Goal: Task Accomplishment & Management: Manage account settings

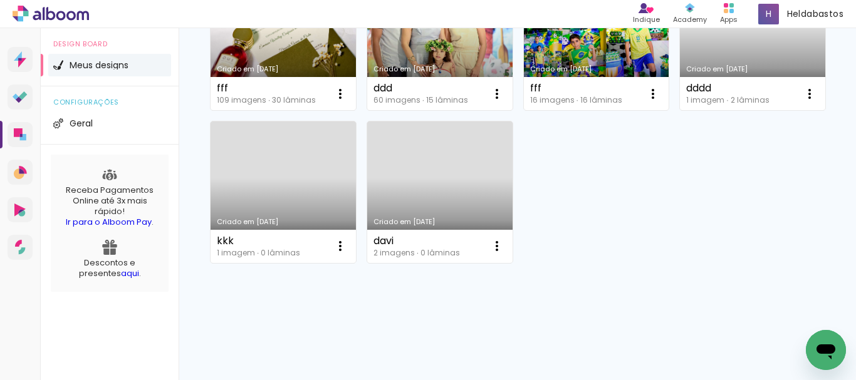
scroll to position [802, 0]
click at [504, 246] on iron-icon at bounding box center [496, 246] width 15 height 15
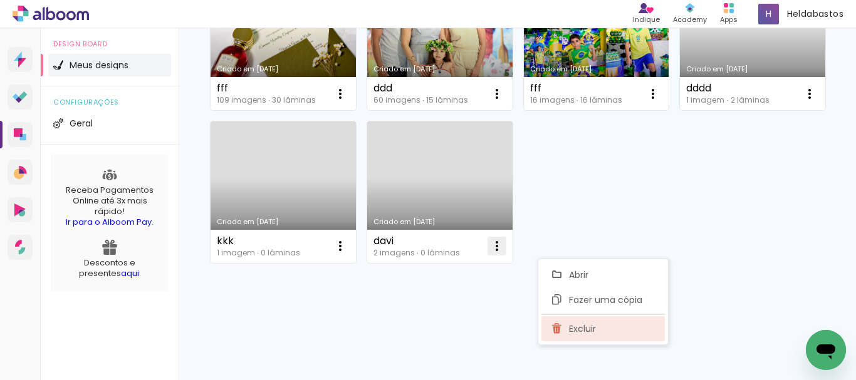
click at [584, 326] on span "Excluir" at bounding box center [582, 328] width 27 height 9
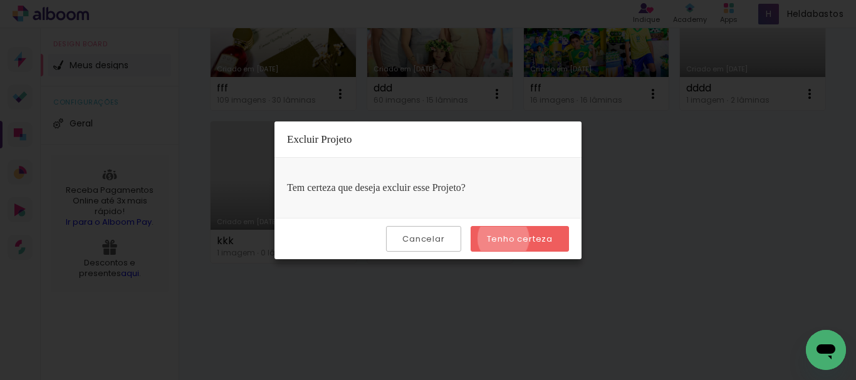
click at [0, 0] on slot "Tenho certeza" at bounding box center [0, 0] width 0 height 0
click at [0, 0] on slot "Cancelar" at bounding box center [0, 0] width 0 height 0
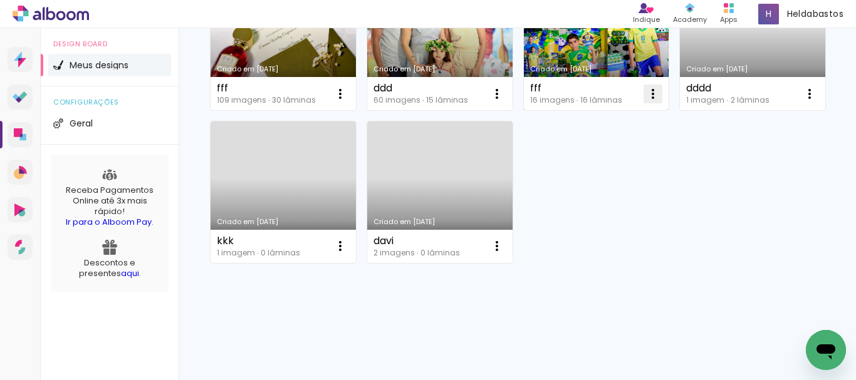
scroll to position [739, 0]
click at [653, 101] on iron-icon at bounding box center [652, 93] width 15 height 15
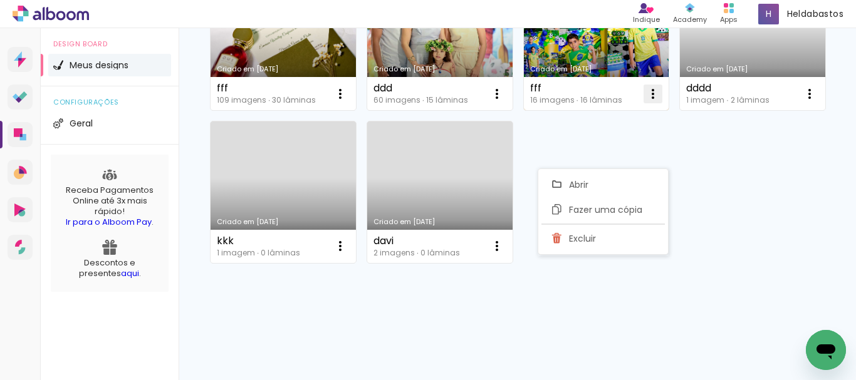
click at [587, 242] on span "Excluir" at bounding box center [582, 238] width 27 height 9
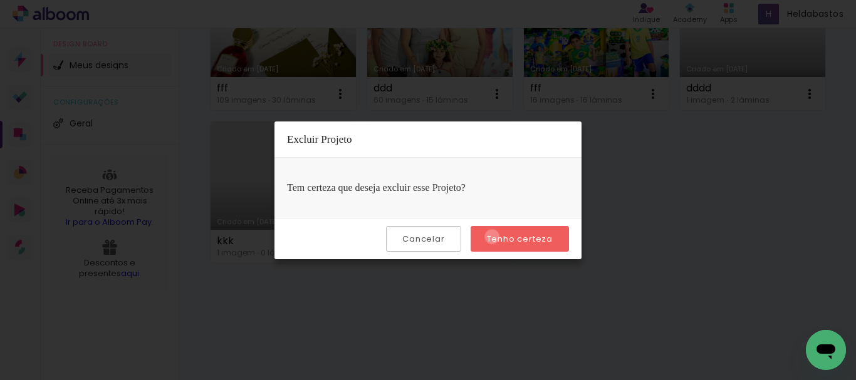
click at [0, 0] on slot "Tenho certeza" at bounding box center [0, 0] width 0 height 0
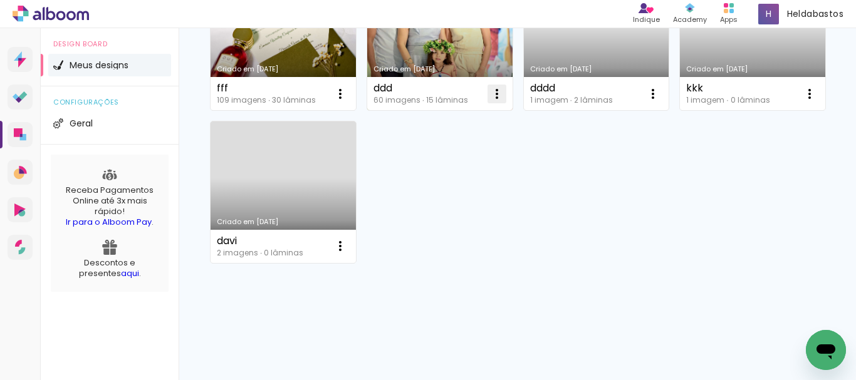
click at [492, 101] on iron-icon at bounding box center [496, 93] width 15 height 15
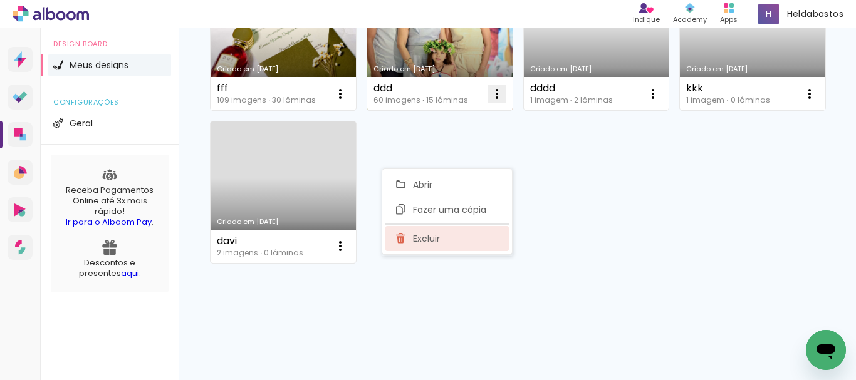
click at [453, 233] on paper-item "Excluir" at bounding box center [446, 238] width 123 height 25
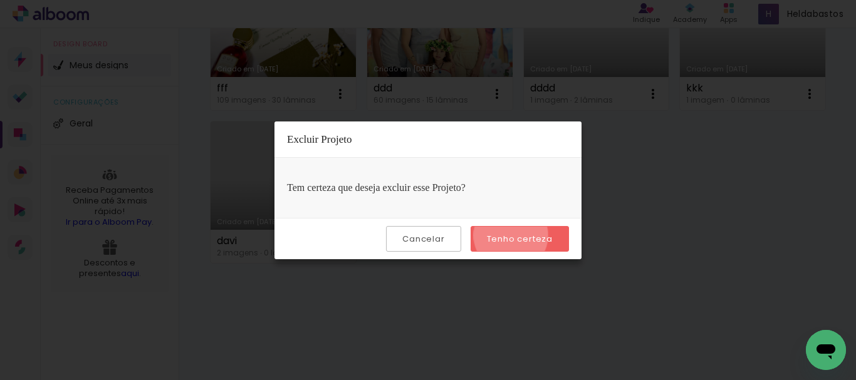
click at [0, 0] on slot "Tenho certeza" at bounding box center [0, 0] width 0 height 0
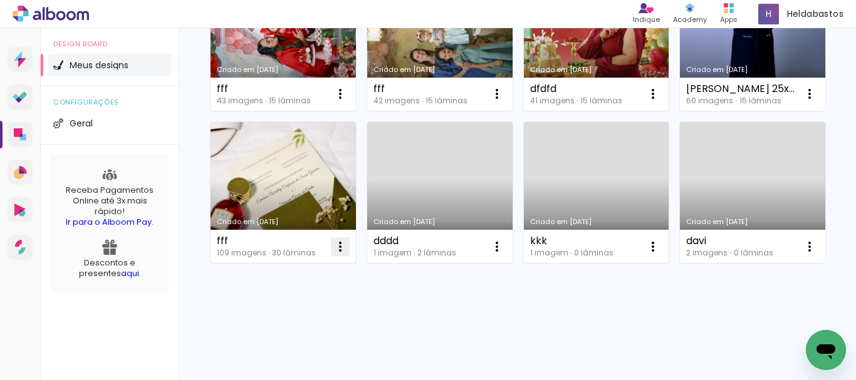
click at [336, 239] on iron-icon at bounding box center [340, 246] width 15 height 15
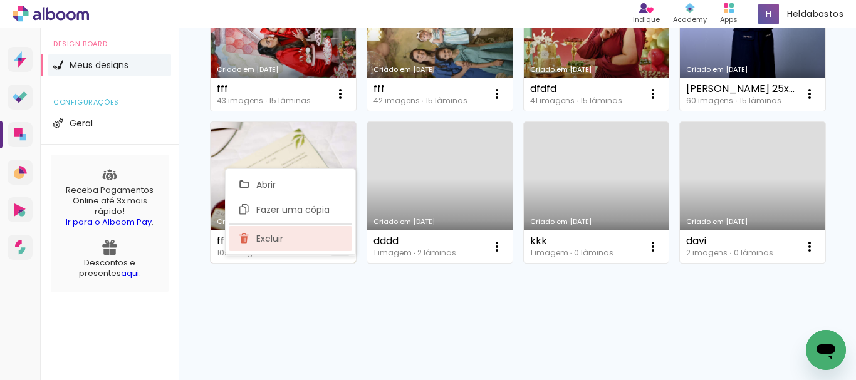
click at [298, 234] on paper-item "Excluir" at bounding box center [290, 238] width 123 height 25
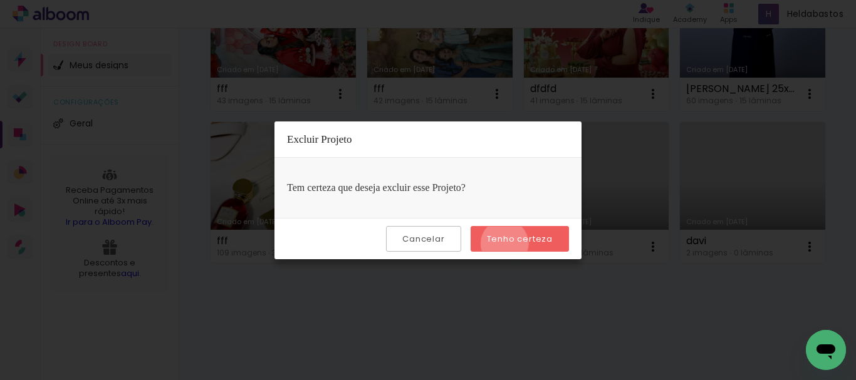
click at [0, 0] on slot "Tenho certeza" at bounding box center [0, 0] width 0 height 0
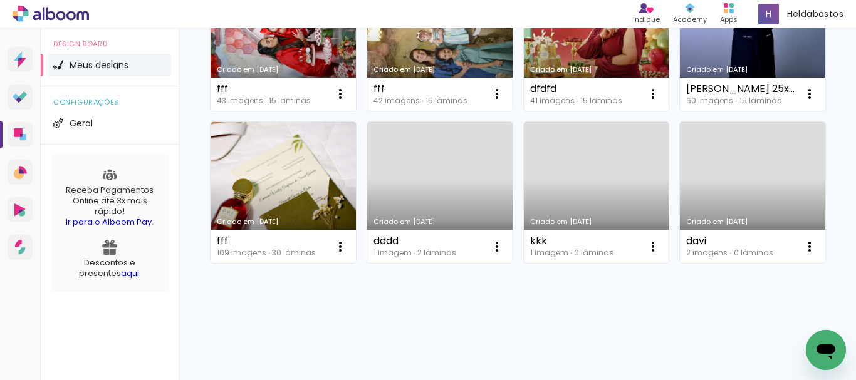
scroll to position [649, 0]
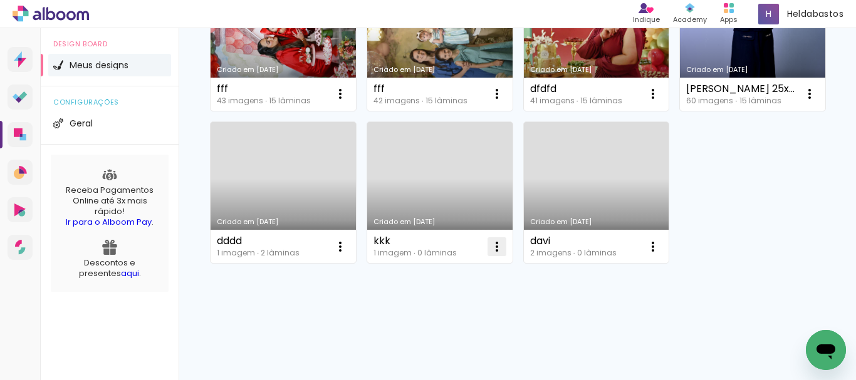
click at [495, 242] on iron-icon at bounding box center [496, 246] width 15 height 15
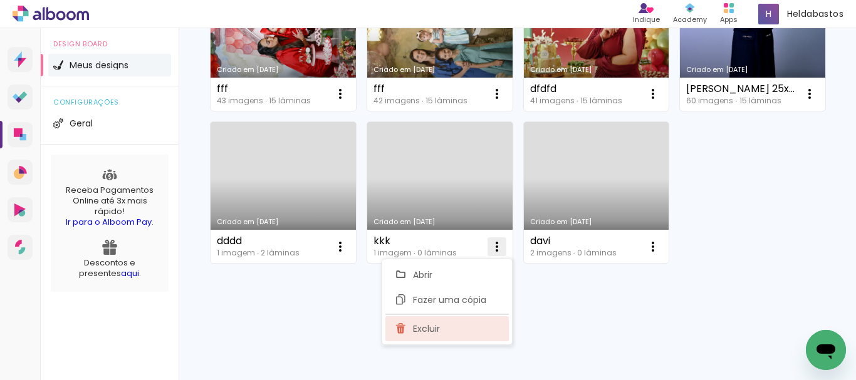
click at [435, 330] on span "Excluir" at bounding box center [426, 328] width 27 height 9
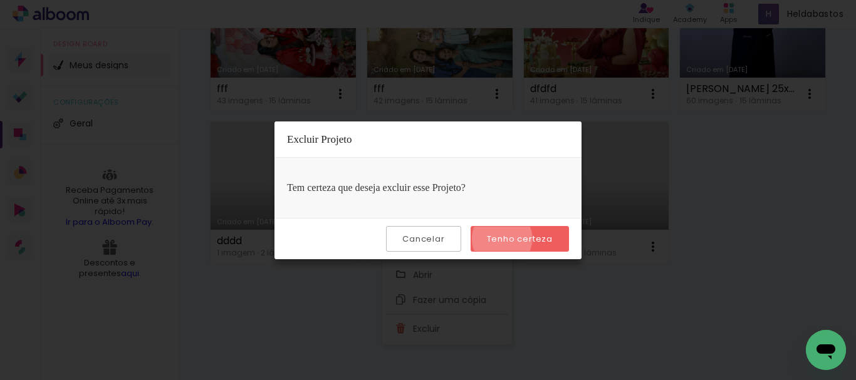
click at [0, 0] on slot "Tenho certeza" at bounding box center [0, 0] width 0 height 0
click at [0, 0] on slot "Cancelar" at bounding box center [0, 0] width 0 height 0
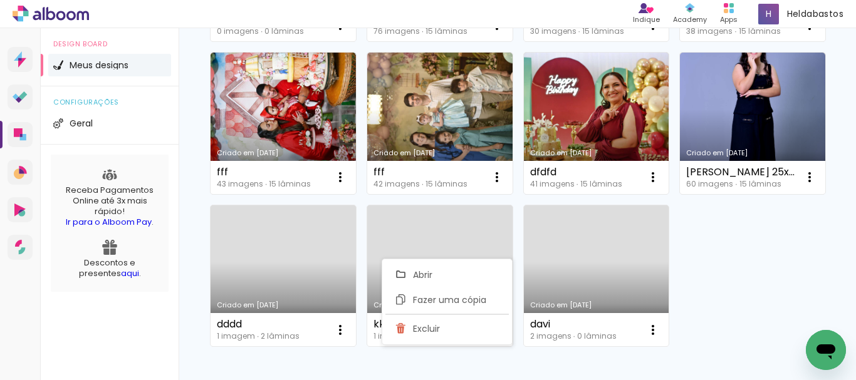
scroll to position [427, 0]
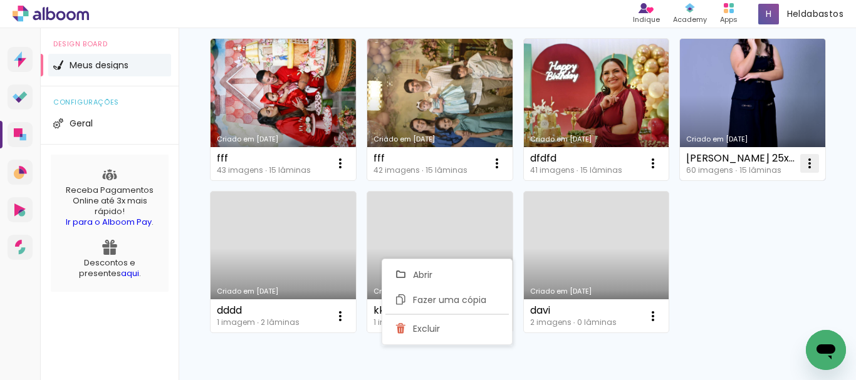
click at [802, 171] on iron-icon at bounding box center [809, 163] width 15 height 15
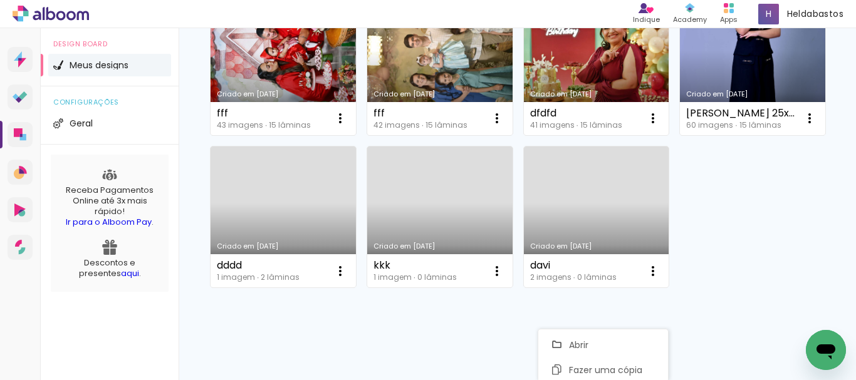
scroll to position [539, 0]
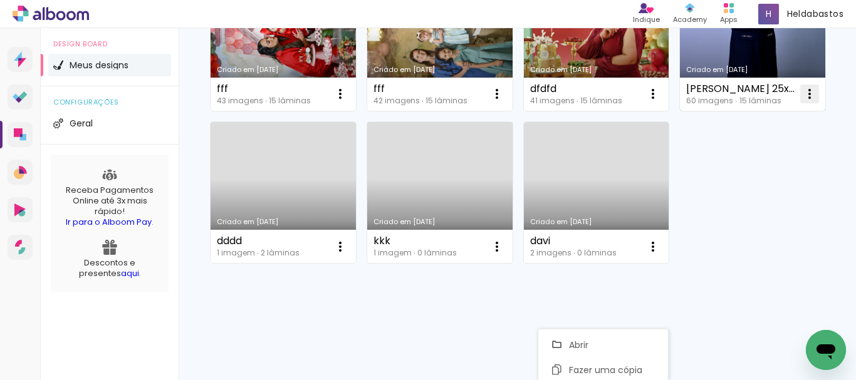
click at [802, 101] on iron-icon at bounding box center [809, 93] width 15 height 15
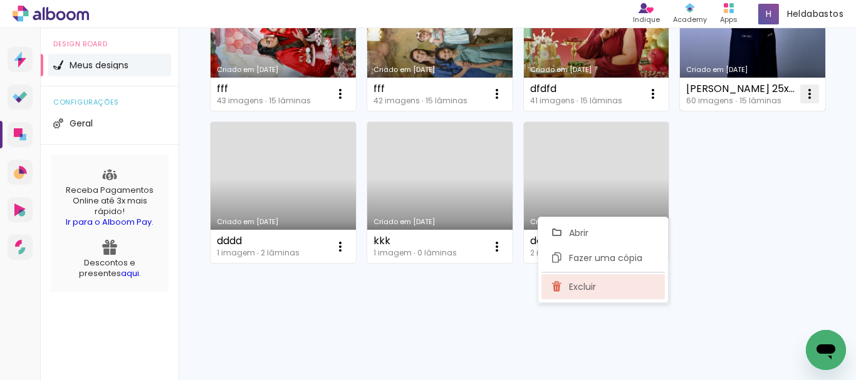
click at [573, 284] on span "Excluir" at bounding box center [582, 287] width 27 height 9
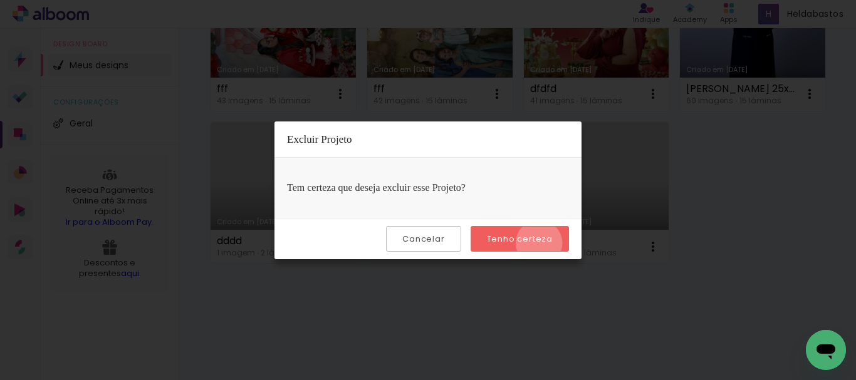
click at [0, 0] on slot "Tenho certeza" at bounding box center [0, 0] width 0 height 0
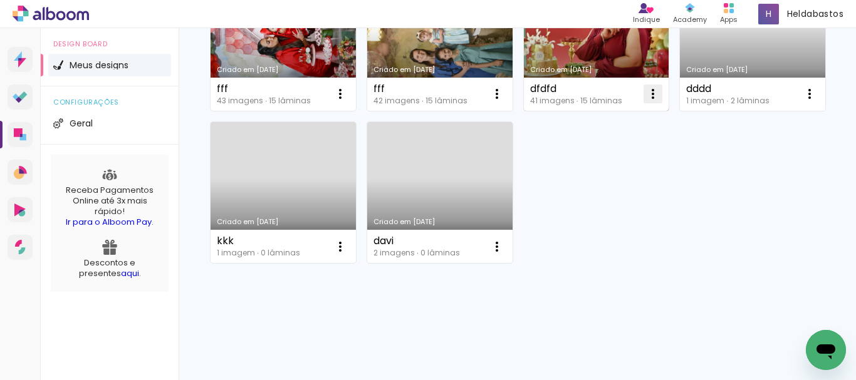
click at [645, 101] on iron-icon at bounding box center [652, 93] width 15 height 15
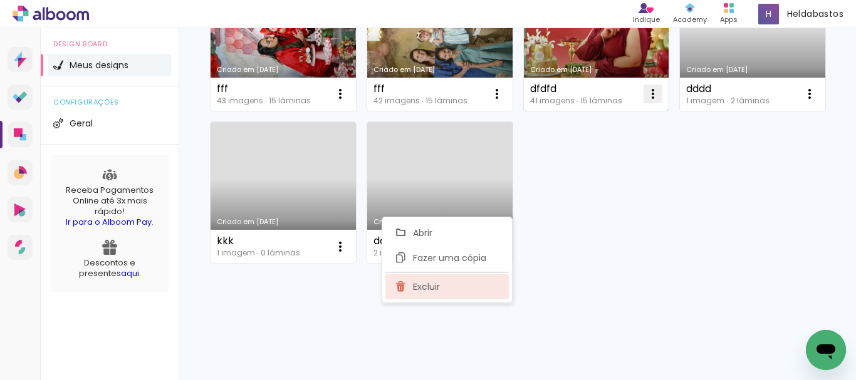
click at [454, 289] on paper-item "Excluir" at bounding box center [446, 286] width 123 height 25
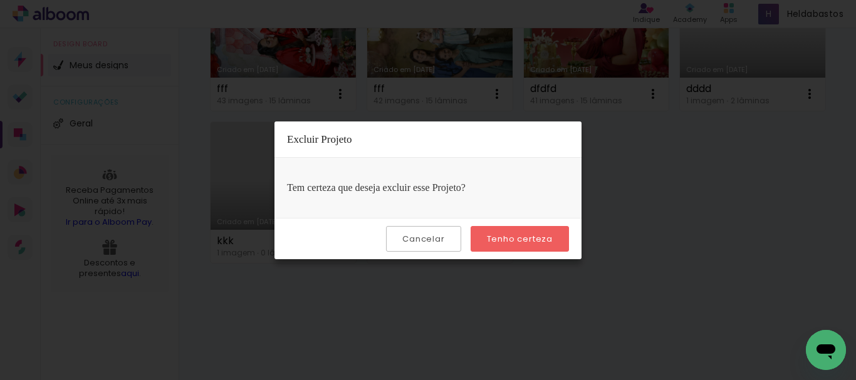
click at [0, 0] on slot "Tenho certeza" at bounding box center [0, 0] width 0 height 0
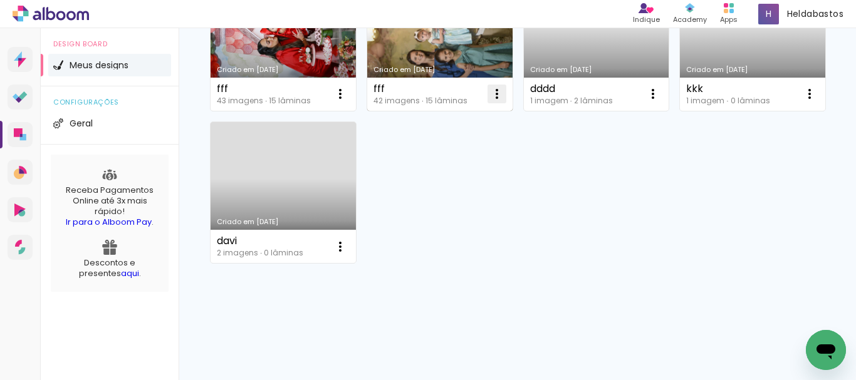
click at [489, 101] on iron-icon at bounding box center [496, 93] width 15 height 15
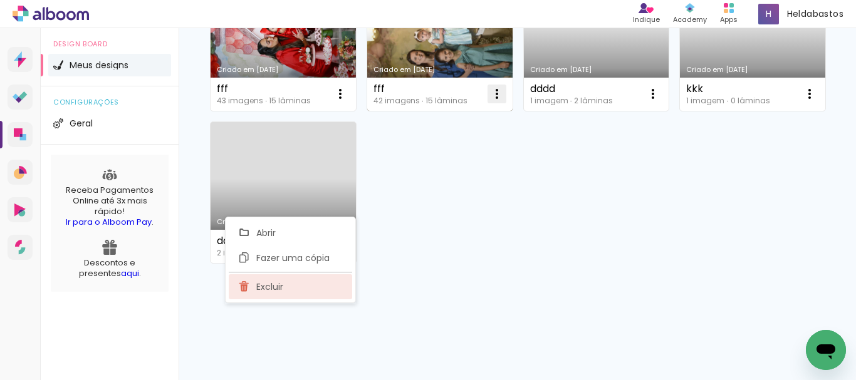
click at [300, 283] on paper-item "Excluir" at bounding box center [290, 286] width 123 height 25
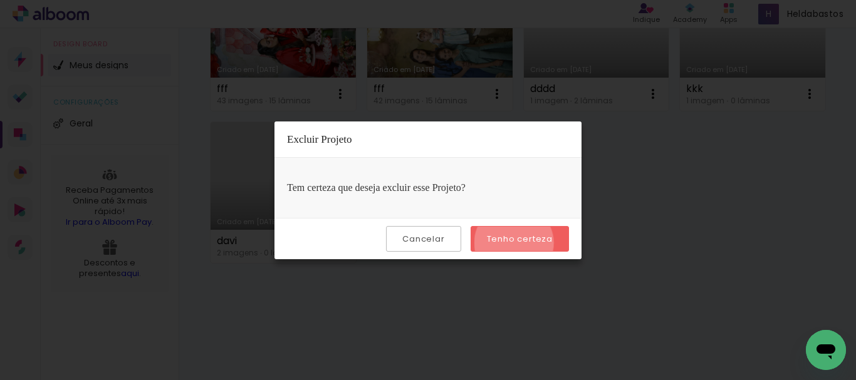
click at [0, 0] on slot "Tenho certeza" at bounding box center [0, 0] width 0 height 0
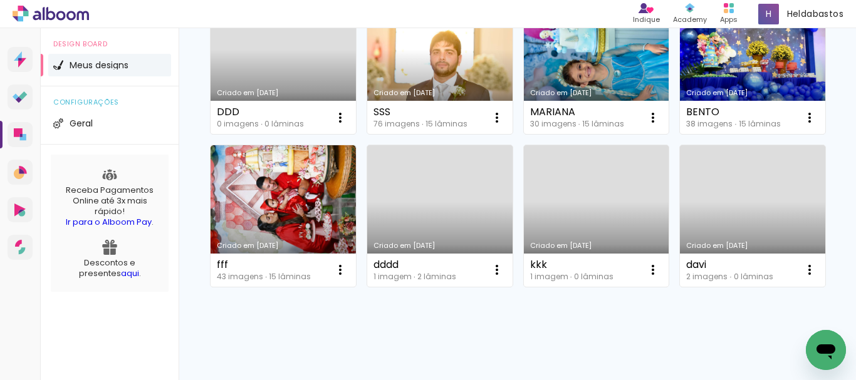
scroll to position [308, 0]
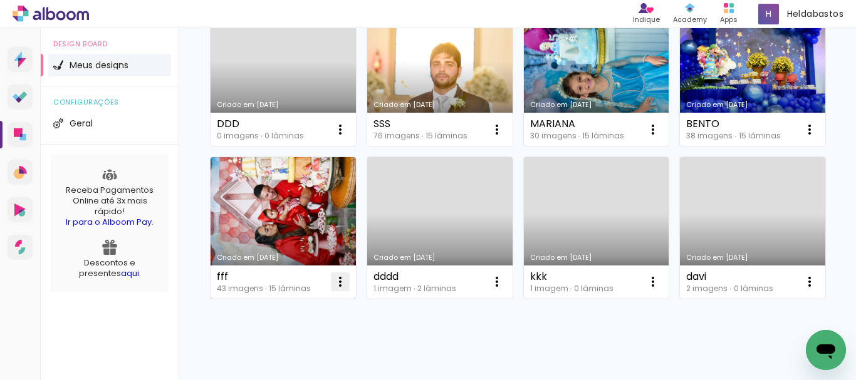
click at [348, 277] on iron-icon at bounding box center [340, 281] width 15 height 15
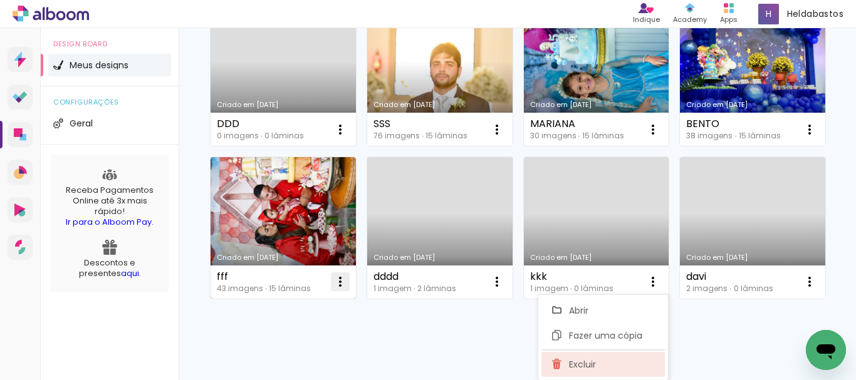
click at [584, 360] on span "Excluir" at bounding box center [582, 364] width 27 height 9
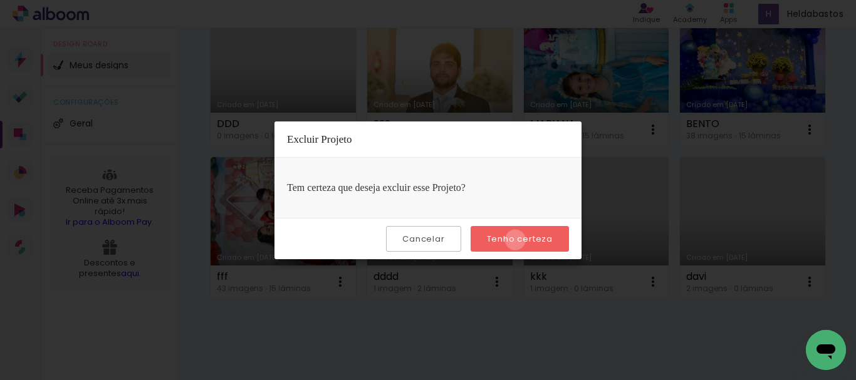
click at [0, 0] on slot "Tenho certeza" at bounding box center [0, 0] width 0 height 0
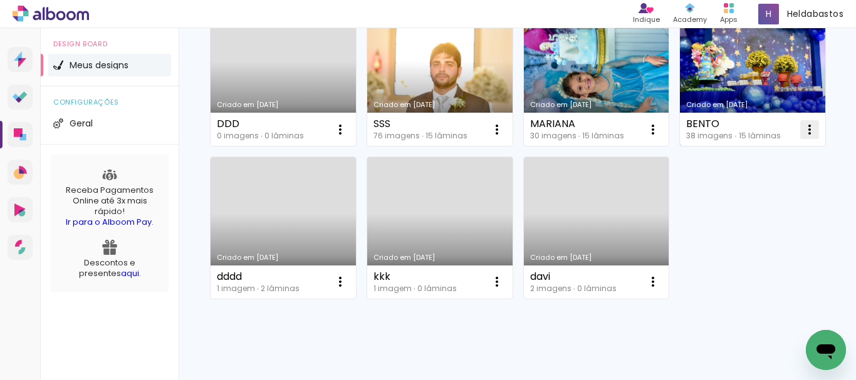
click at [802, 137] on iron-icon at bounding box center [809, 129] width 15 height 15
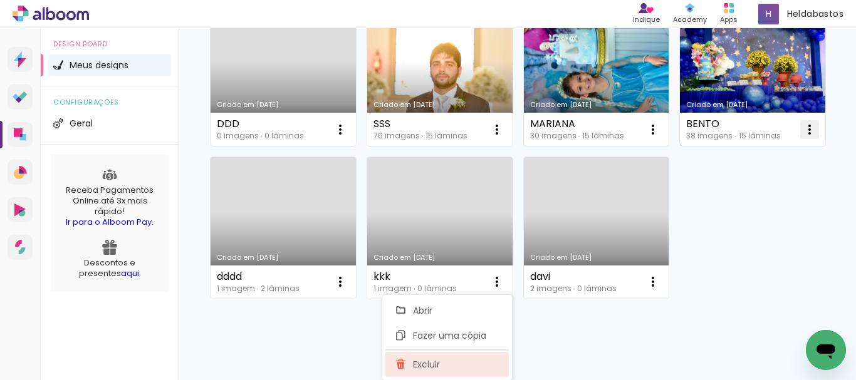
click at [453, 364] on paper-item "Excluir" at bounding box center [446, 364] width 123 height 25
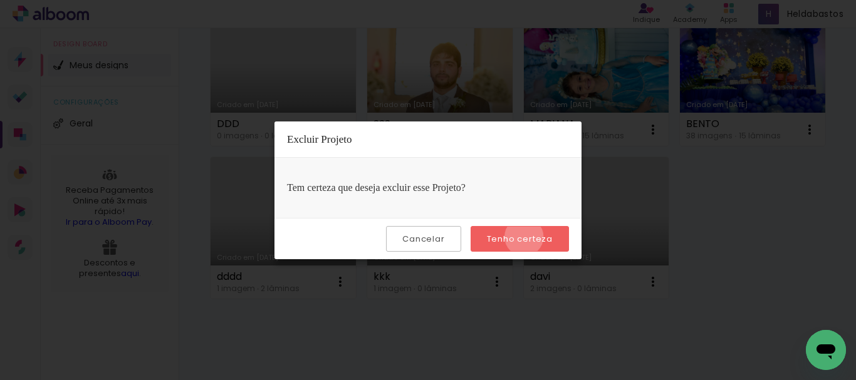
click at [0, 0] on slot "Tenho certeza" at bounding box center [0, 0] width 0 height 0
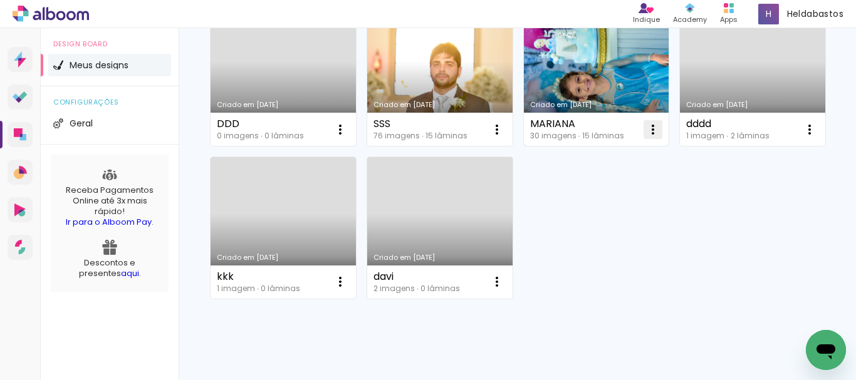
click at [645, 137] on iron-icon at bounding box center [652, 129] width 15 height 15
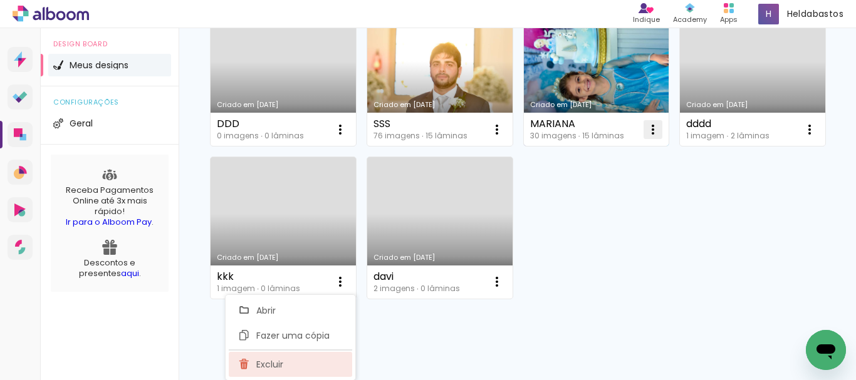
click at [279, 365] on span "Excluir" at bounding box center [269, 364] width 27 height 9
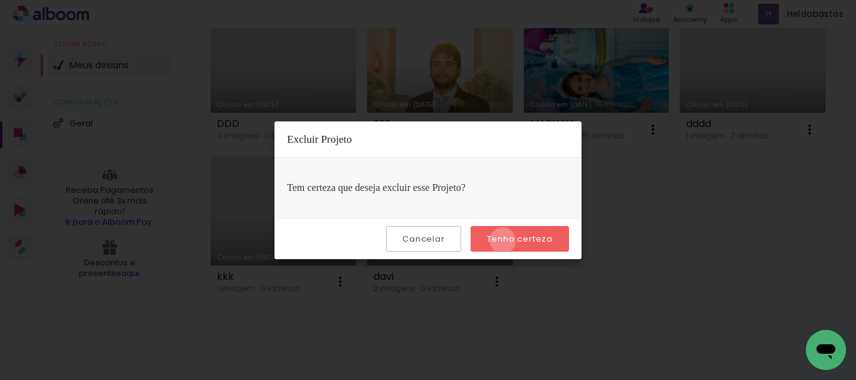
click at [0, 0] on slot "Tenho certeza" at bounding box center [0, 0] width 0 height 0
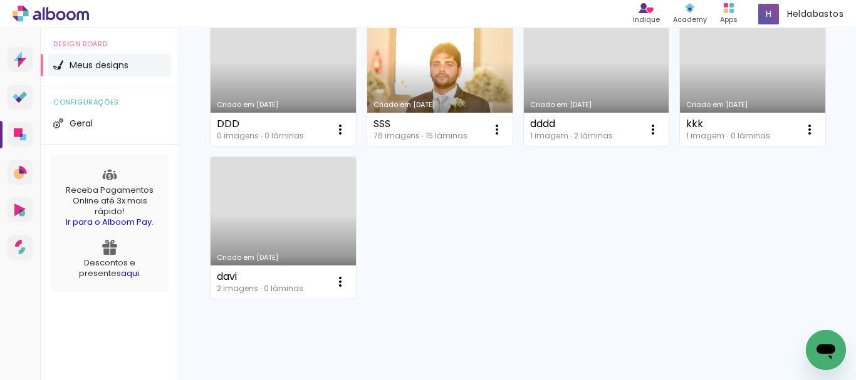
scroll to position [120, 0]
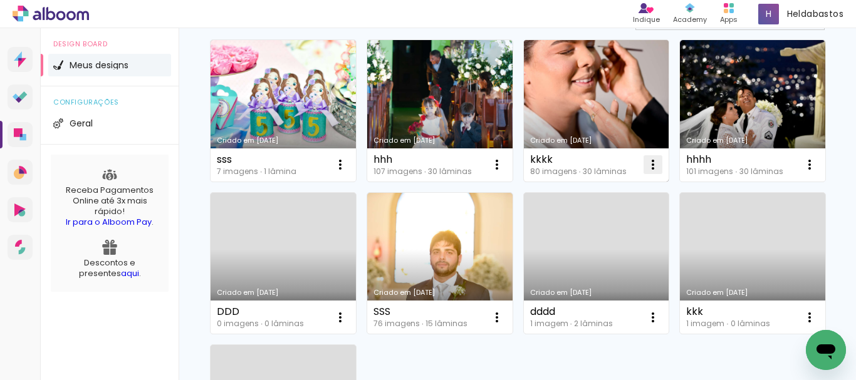
click at [654, 163] on iron-icon at bounding box center [652, 164] width 15 height 15
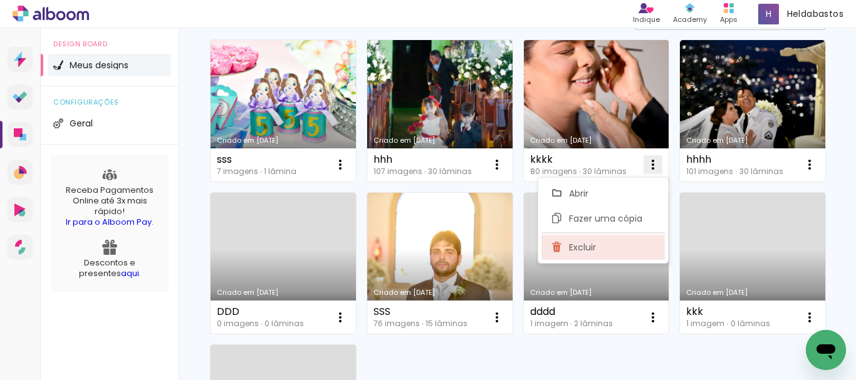
click at [578, 248] on span "Excluir" at bounding box center [582, 247] width 27 height 9
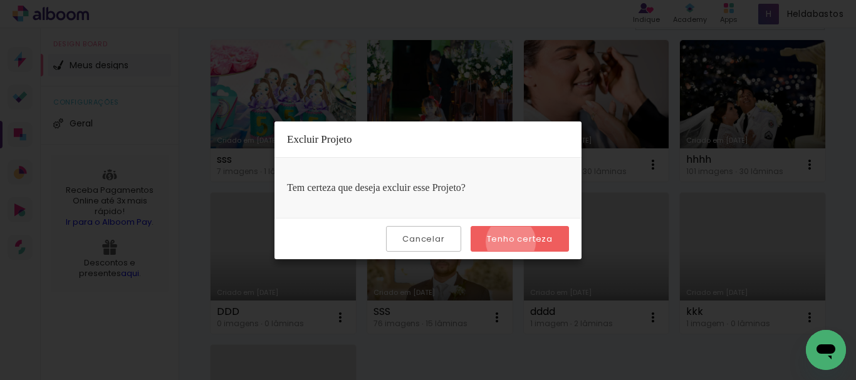
click at [0, 0] on slot "Tenho certeza" at bounding box center [0, 0] width 0 height 0
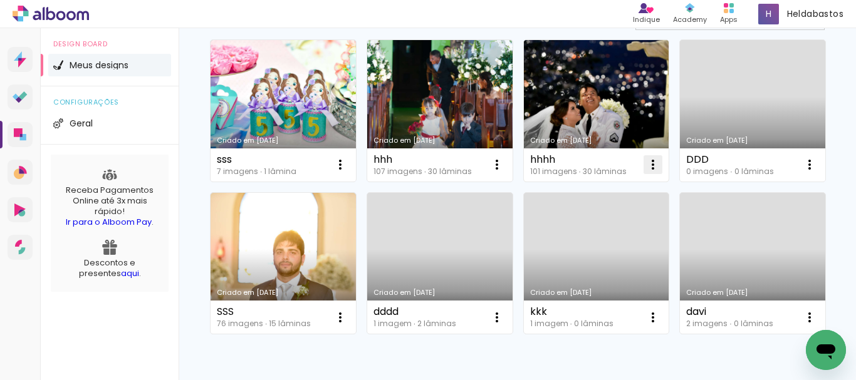
click at [650, 162] on iron-icon at bounding box center [652, 164] width 15 height 15
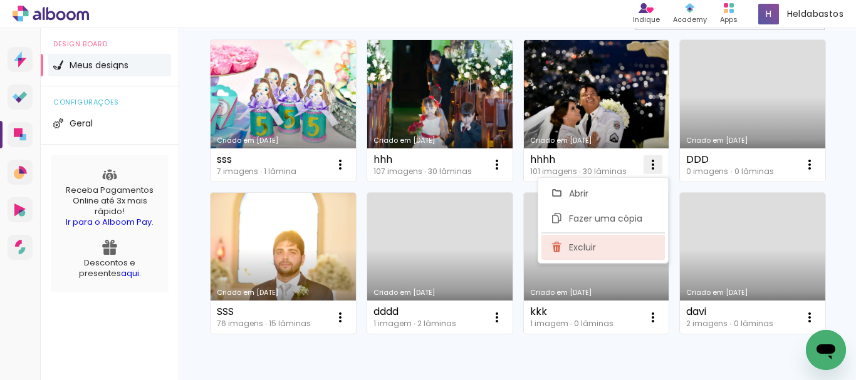
click at [593, 247] on span "Excluir" at bounding box center [582, 247] width 27 height 9
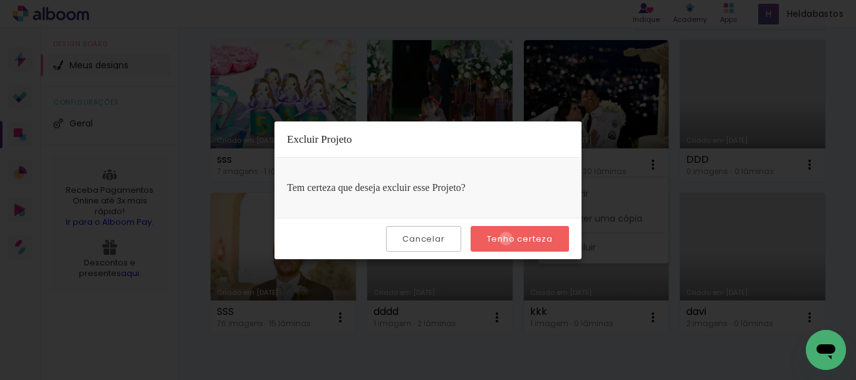
click at [0, 0] on slot "Tenho certeza" at bounding box center [0, 0] width 0 height 0
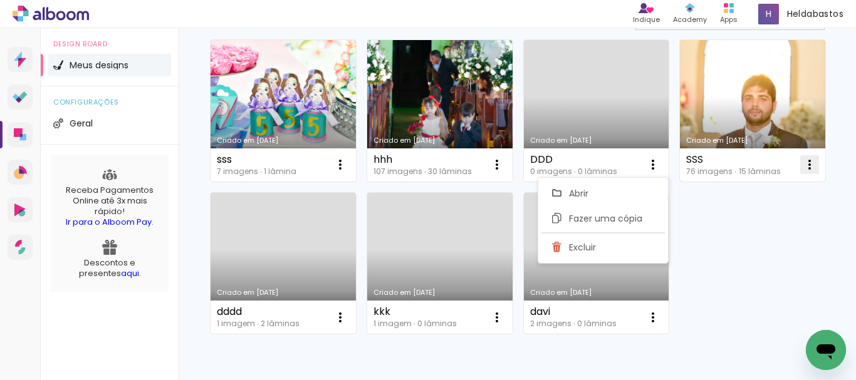
click at [802, 172] on iron-icon at bounding box center [809, 164] width 15 height 15
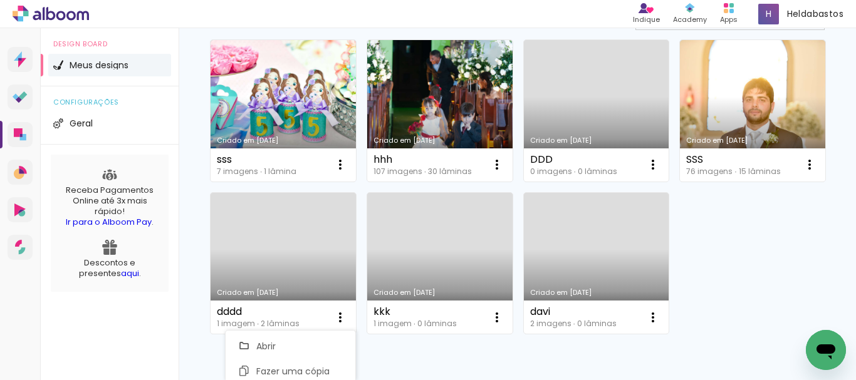
click at [772, 218] on div "Criado em [DATE] sss 7 imagens ∙ 1 lâmina Abrir Fazer uma cópia Excluir Criado …" at bounding box center [517, 186] width 626 height 305
click at [504, 315] on iron-icon at bounding box center [496, 317] width 15 height 15
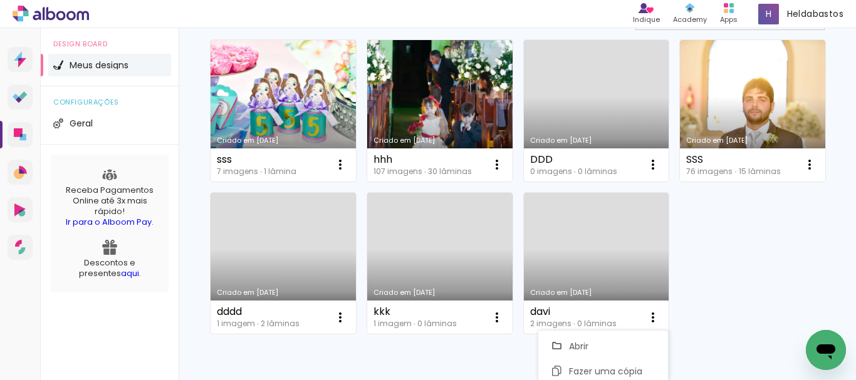
click at [736, 226] on div "Criado em [DATE] sss 7 imagens ∙ 1 lâmina Abrir Fazer uma cópia Excluir Criado …" at bounding box center [517, 186] width 626 height 305
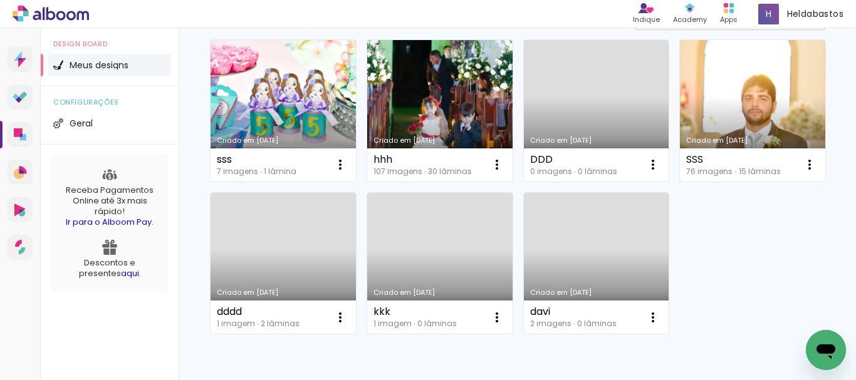
scroll to position [344, 0]
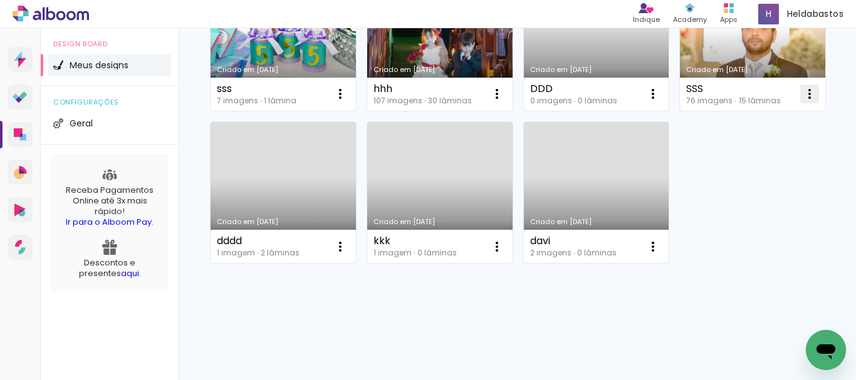
click at [802, 91] on iron-icon at bounding box center [809, 93] width 15 height 15
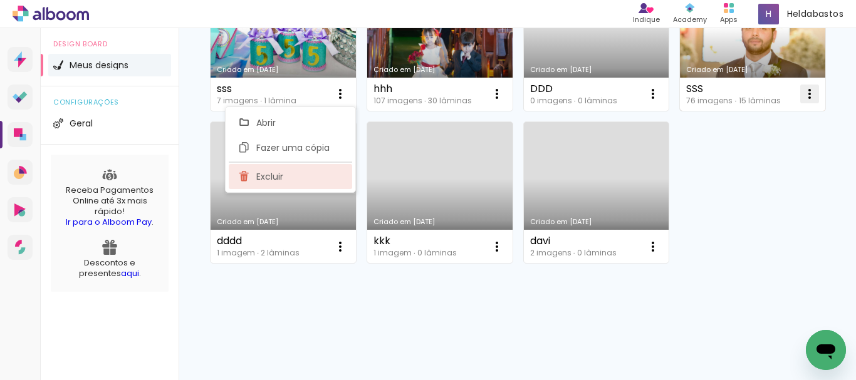
click at [304, 175] on paper-item "Excluir" at bounding box center [290, 176] width 123 height 25
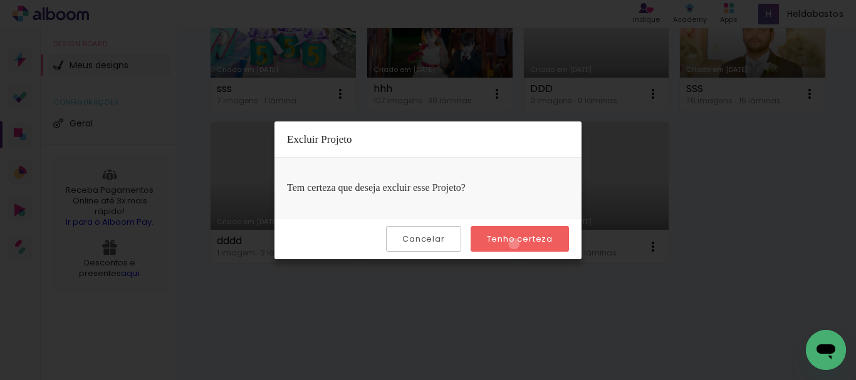
click at [0, 0] on slot "Tenho certeza" at bounding box center [0, 0] width 0 height 0
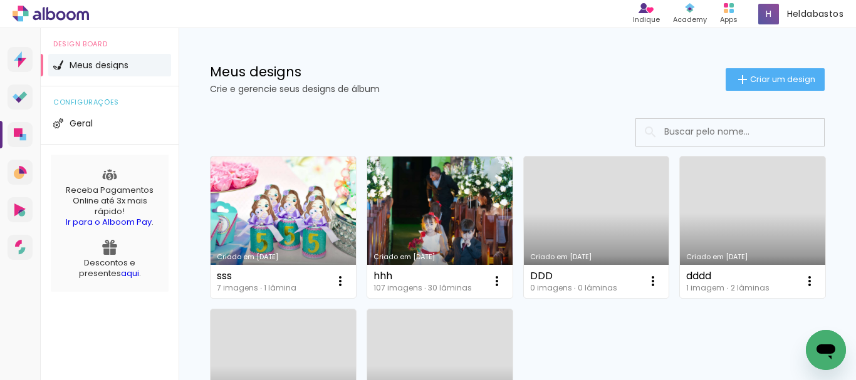
scroll to position [3, 0]
click at [653, 284] on iron-icon at bounding box center [652, 281] width 15 height 15
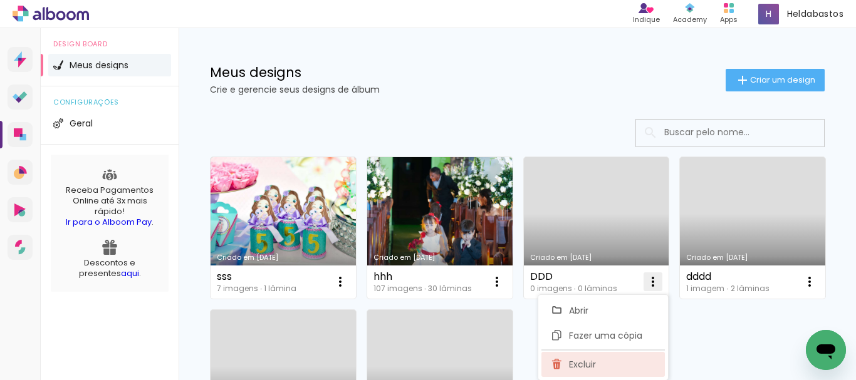
click at [579, 361] on span "Excluir" at bounding box center [582, 364] width 27 height 9
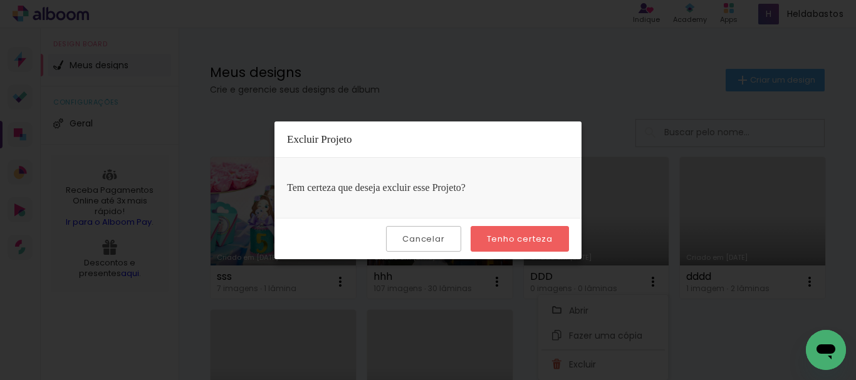
click at [0, 0] on slot "Tenho certeza" at bounding box center [0, 0] width 0 height 0
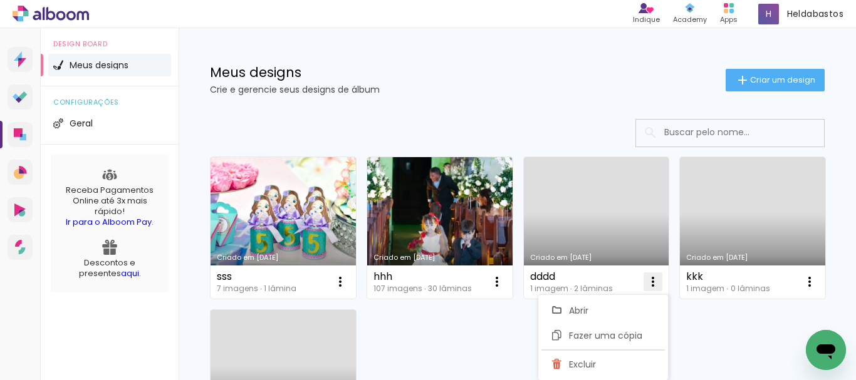
click at [654, 283] on iron-icon at bounding box center [652, 281] width 15 height 15
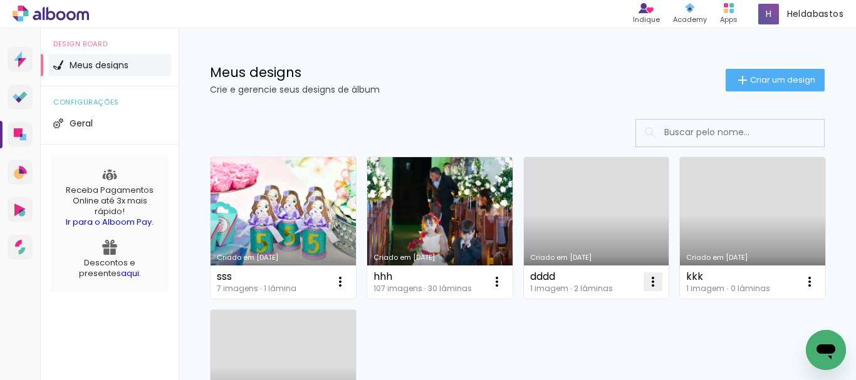
click at [653, 281] on iron-icon at bounding box center [652, 281] width 15 height 15
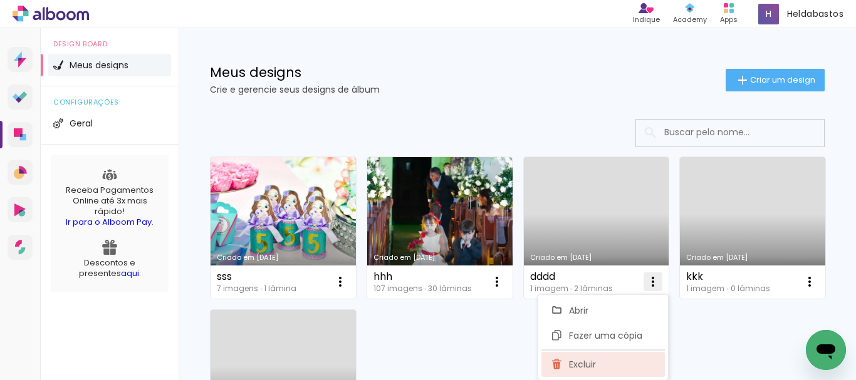
click at [580, 363] on span "Excluir" at bounding box center [582, 364] width 27 height 9
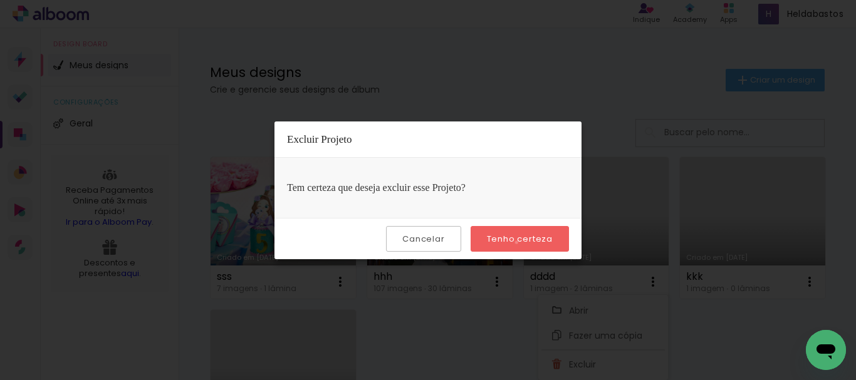
click at [0, 0] on slot "Tenho certeza" at bounding box center [0, 0] width 0 height 0
click at [0, 0] on slot "Cancelar" at bounding box center [0, 0] width 0 height 0
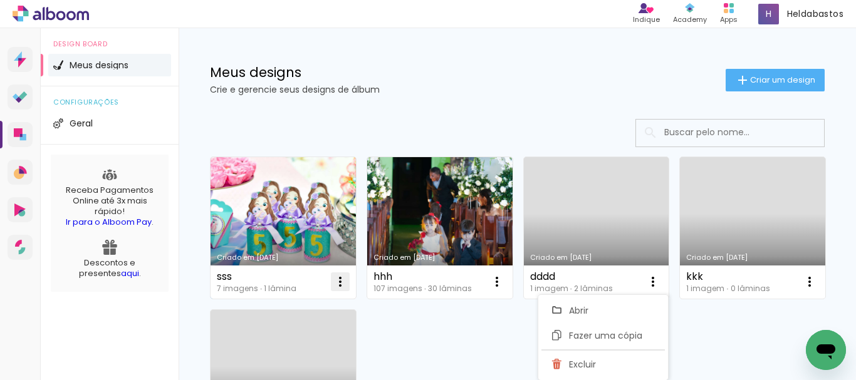
click at [336, 280] on iron-icon at bounding box center [340, 281] width 15 height 15
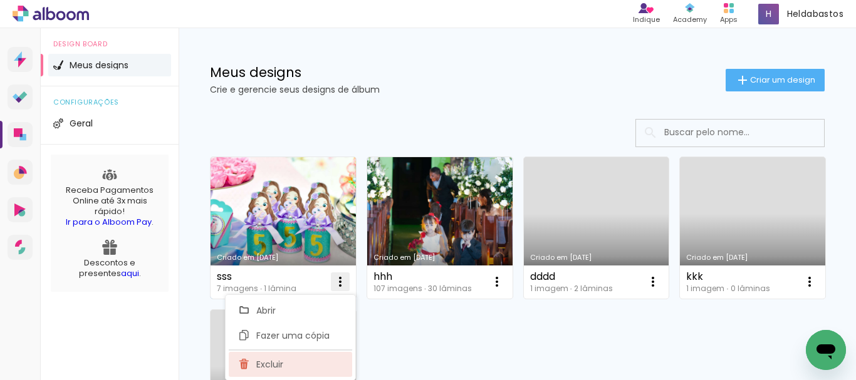
click at [296, 362] on paper-item "Excluir" at bounding box center [290, 364] width 123 height 25
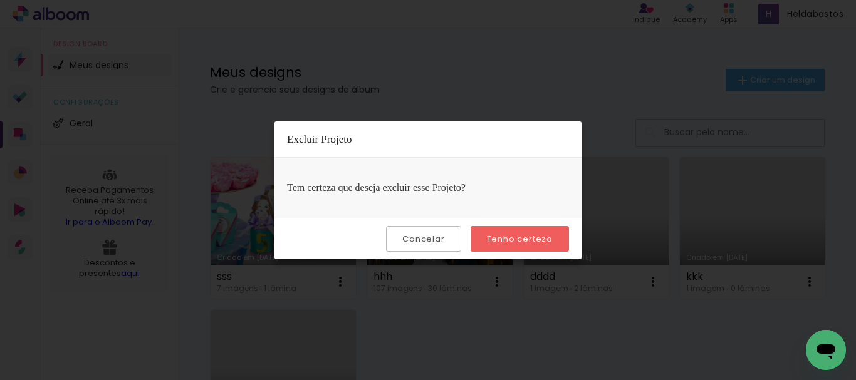
click at [0, 0] on slot "Tenho certeza" at bounding box center [0, 0] width 0 height 0
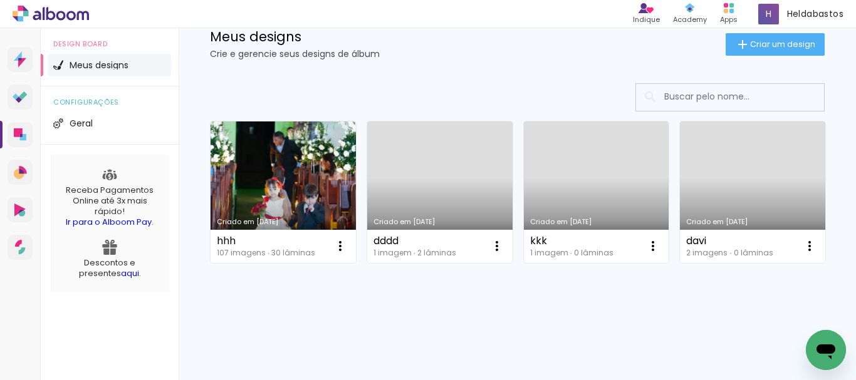
scroll to position [191, 0]
click at [802, 247] on iron-icon at bounding box center [809, 246] width 15 height 15
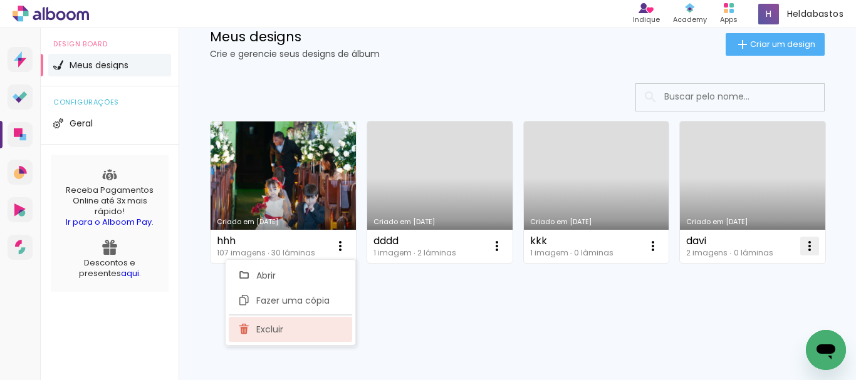
click at [293, 331] on paper-item "Excluir" at bounding box center [290, 329] width 123 height 25
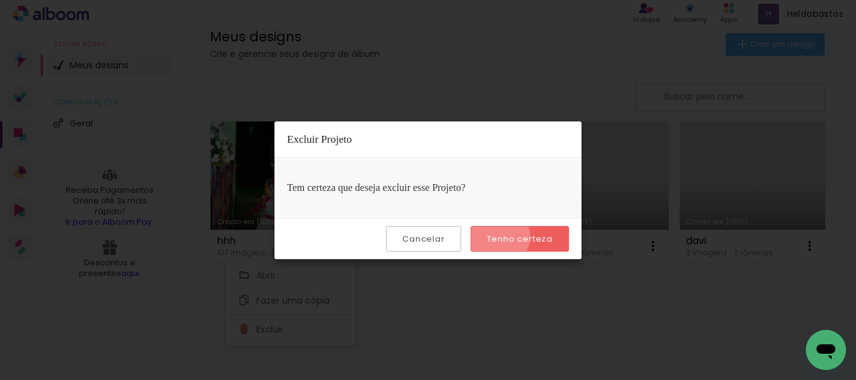
click at [0, 0] on slot "Tenho certeza" at bounding box center [0, 0] width 0 height 0
click at [446, 247] on paper-button "Cancelar" at bounding box center [423, 239] width 75 height 26
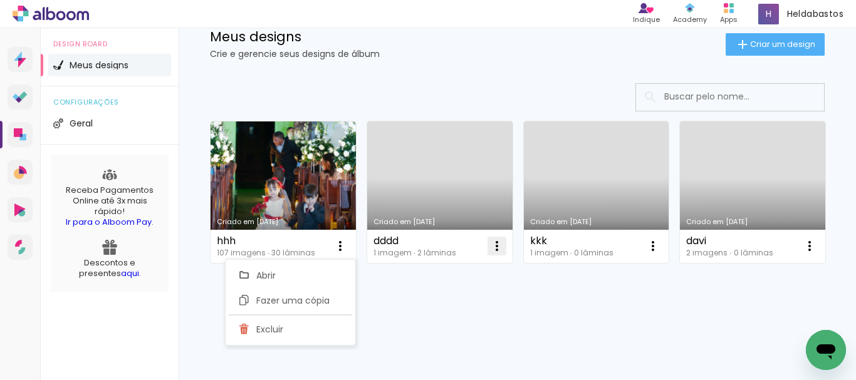
click at [490, 239] on iron-icon at bounding box center [496, 246] width 15 height 15
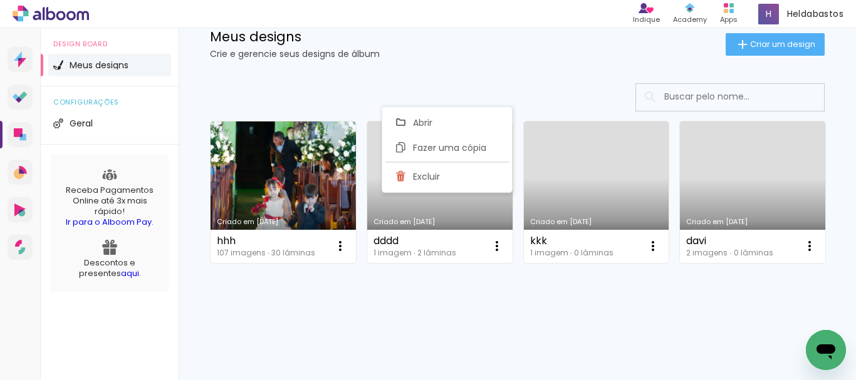
click at [455, 173] on paper-item "Excluir" at bounding box center [446, 176] width 123 height 25
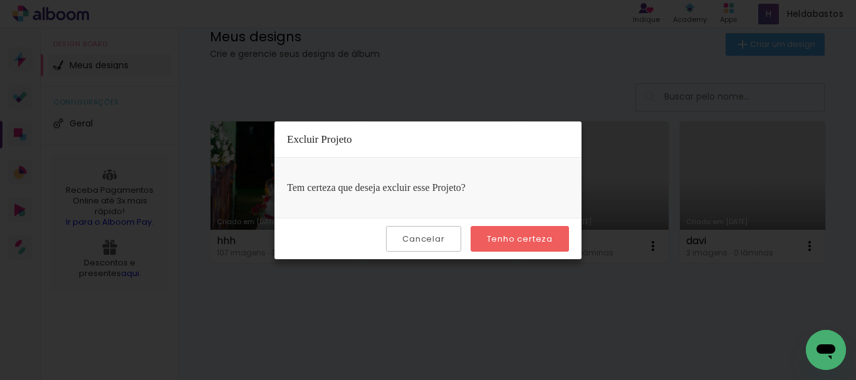
click at [0, 0] on slot "Tenho certeza" at bounding box center [0, 0] width 0 height 0
click at [702, 193] on iron-overlay-backdrop at bounding box center [428, 190] width 856 height 380
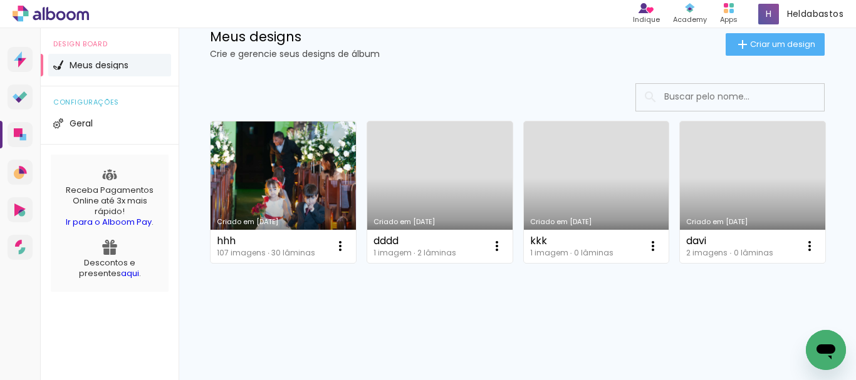
scroll to position [3, 0]
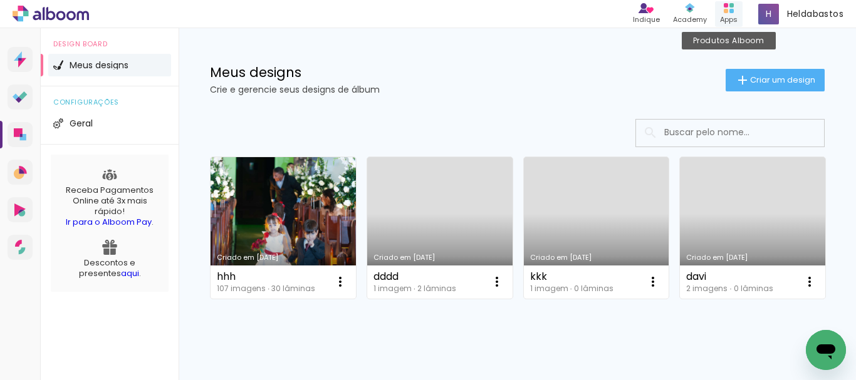
click at [729, 11] on rect at bounding box center [731, 11] width 4 height 4
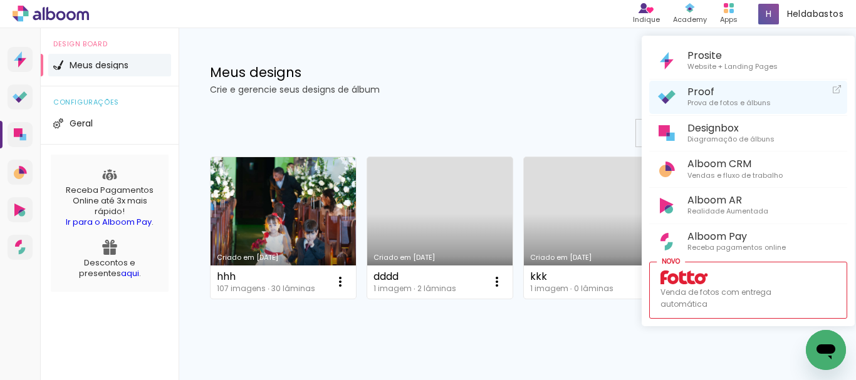
click at [717, 98] on span "Prova de fotos e álbuns" at bounding box center [728, 103] width 83 height 11
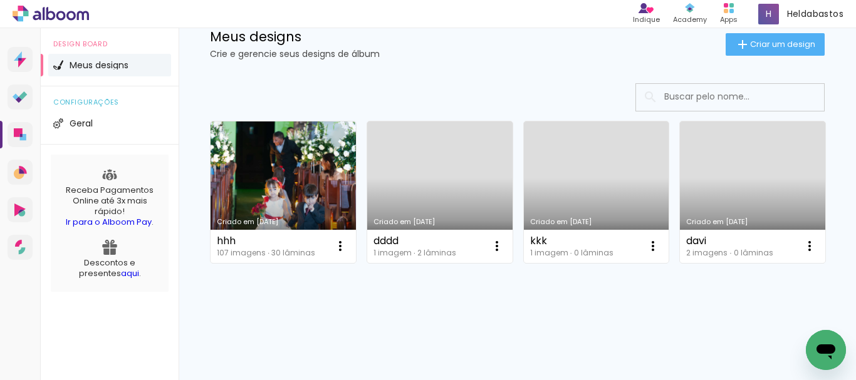
scroll to position [63, 0]
click at [730, 16] on div "Apps" at bounding box center [729, 19] width 18 height 11
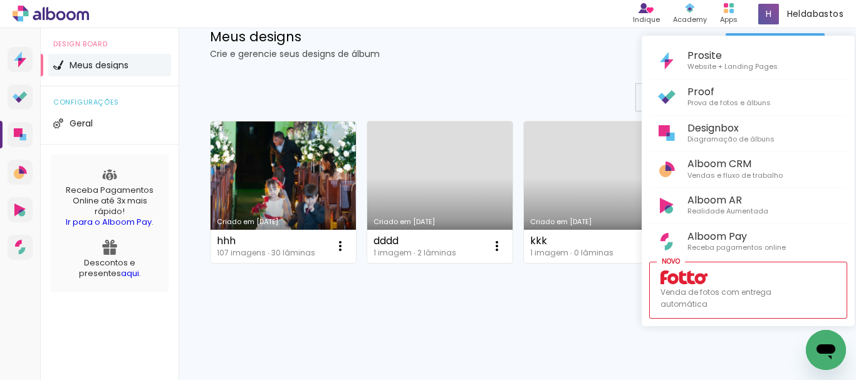
click at [550, 296] on div at bounding box center [428, 190] width 856 height 380
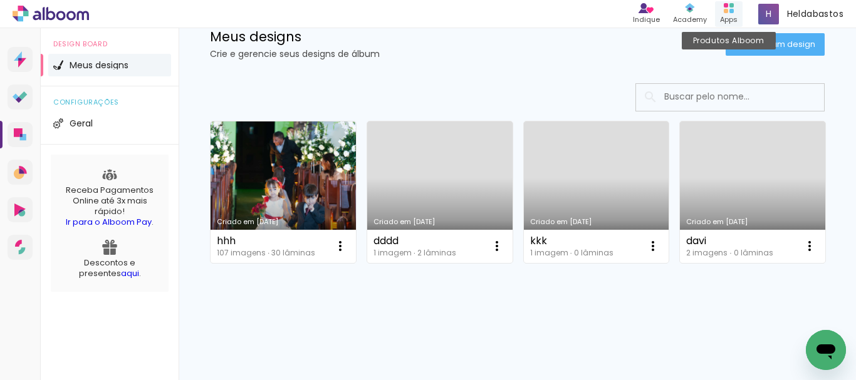
click at [732, 13] on icon at bounding box center [729, 8] width 10 height 10
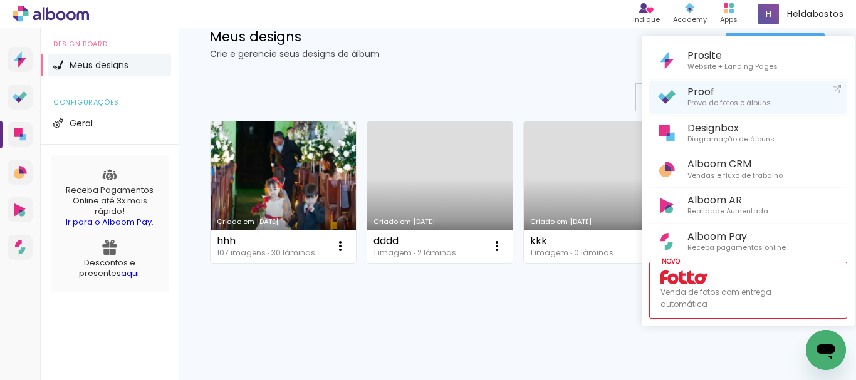
click at [732, 101] on span "Prova de fotos e álbuns" at bounding box center [728, 103] width 83 height 11
